Goal: Transaction & Acquisition: Purchase product/service

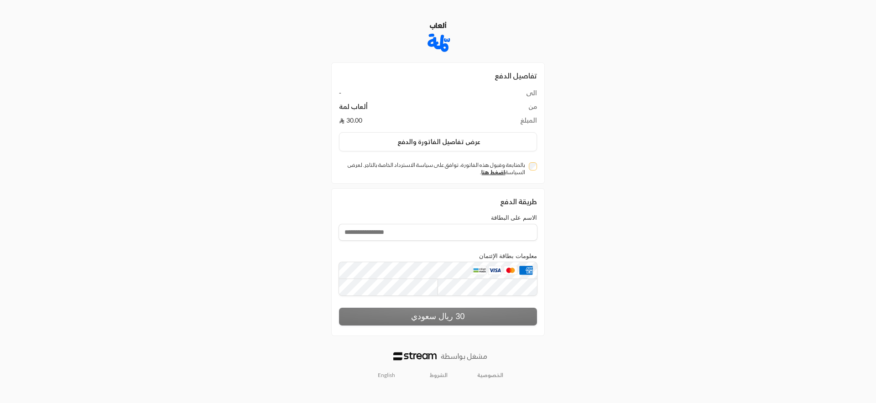
click at [304, 267] on div "تفاصيل الدفع الى - من ألعاب لمة المبلغ 30.00 عرض تفاصيل الفاتورة والدفع بالمتاب…" at bounding box center [438, 201] width 438 height 377
